Goal: Task Accomplishment & Management: Use online tool/utility

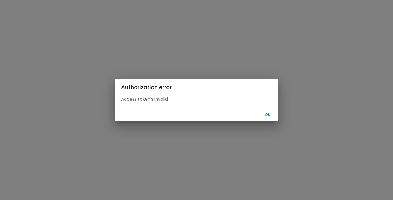
click at [270, 116] on button "Ok" at bounding box center [267, 114] width 17 height 9
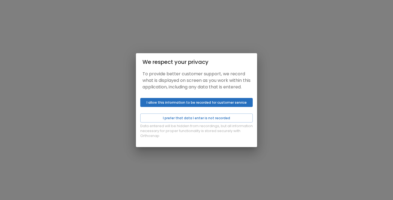
click at [206, 112] on div "Data entered will be hidden from recordings, but all information necessary for …" at bounding box center [196, 121] width 121 height 51
click at [215, 106] on button "I allow this information to be recorded for customer service" at bounding box center [196, 102] width 113 height 9
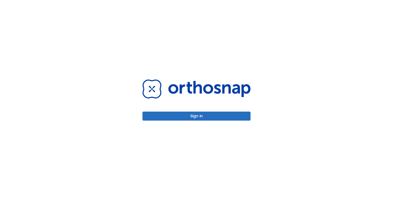
click at [202, 110] on div "Sign in" at bounding box center [197, 99] width 108 height 41
click at [202, 114] on button "Sign in" at bounding box center [197, 116] width 108 height 9
